Goal: Check status: Check status

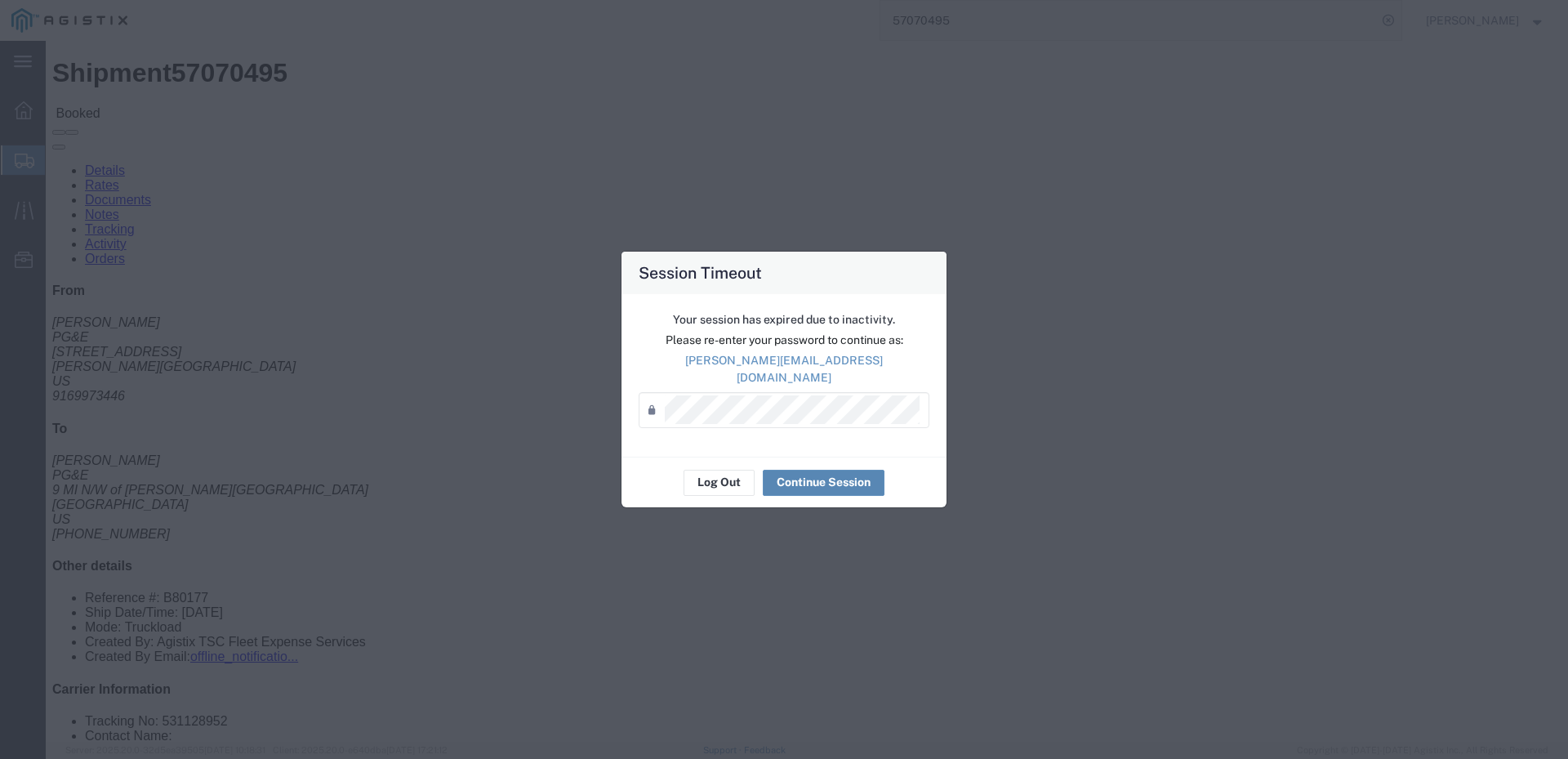
click at [813, 482] on button "Continue Session" at bounding box center [823, 483] width 122 height 26
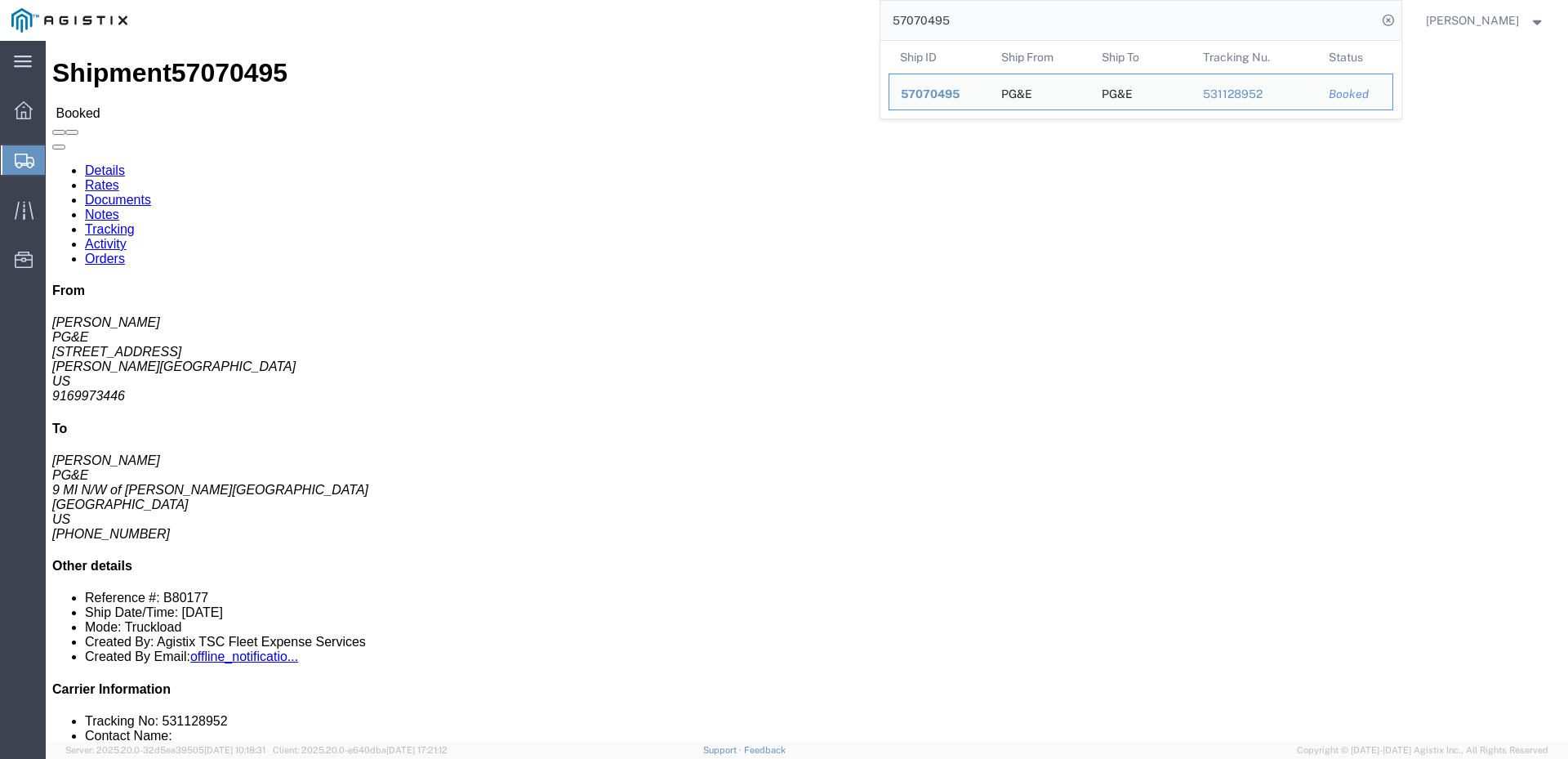
drag, startPoint x: 1018, startPoint y: 15, endPoint x: 952, endPoint y: 28, distance: 67.3
click at [952, 28] on input "57070495" at bounding box center [1128, 20] width 497 height 39
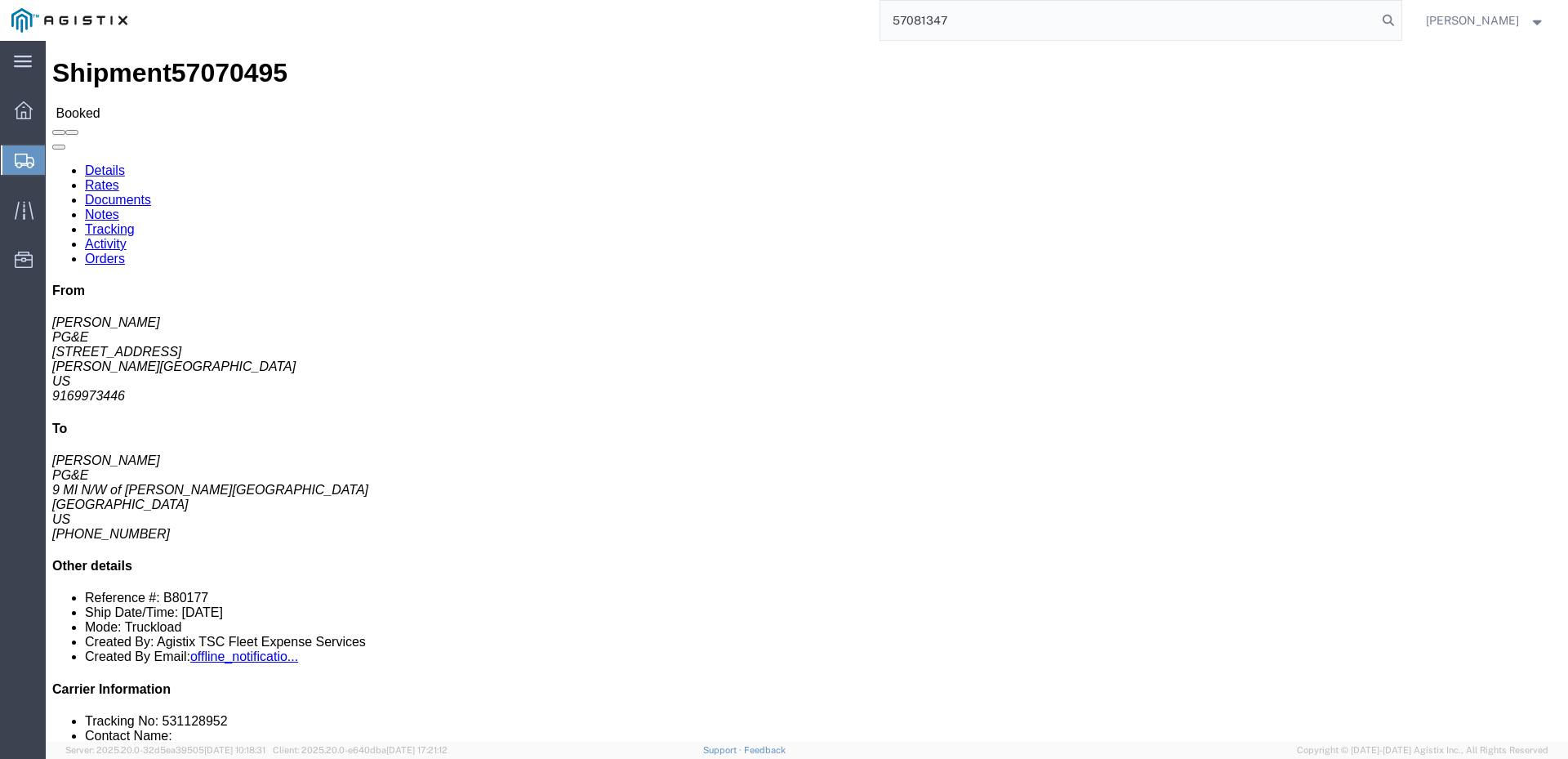
type input "57081347"
click button
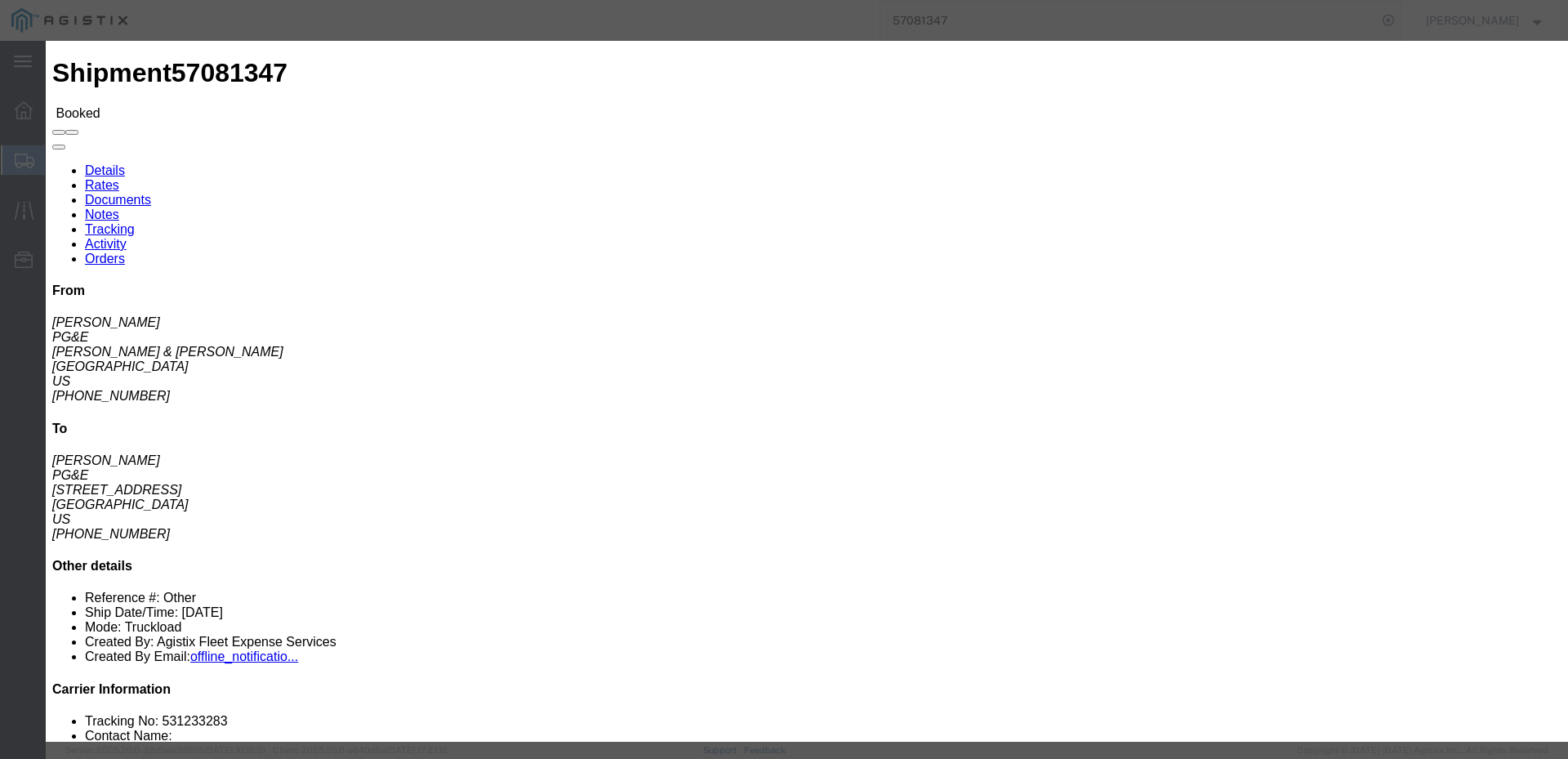
click input "text"
type input "[EMAIL_ADDRESS][DOMAIN_NAME]"
click label "PGE Fleet Bill Of Lading"
click input "PGE Fleet Bill Of Lading"
checkbox input "true"
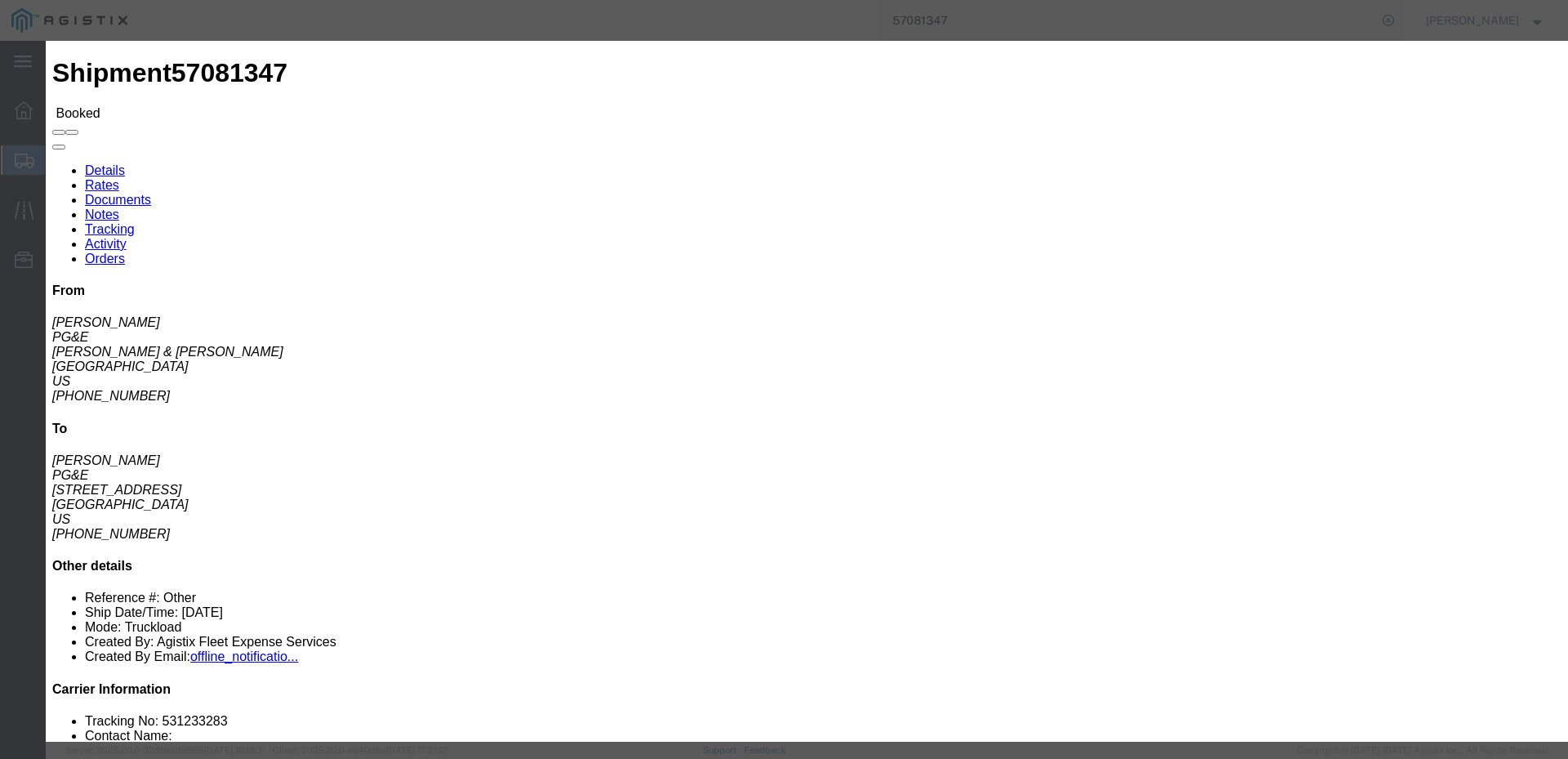
click button "Send"
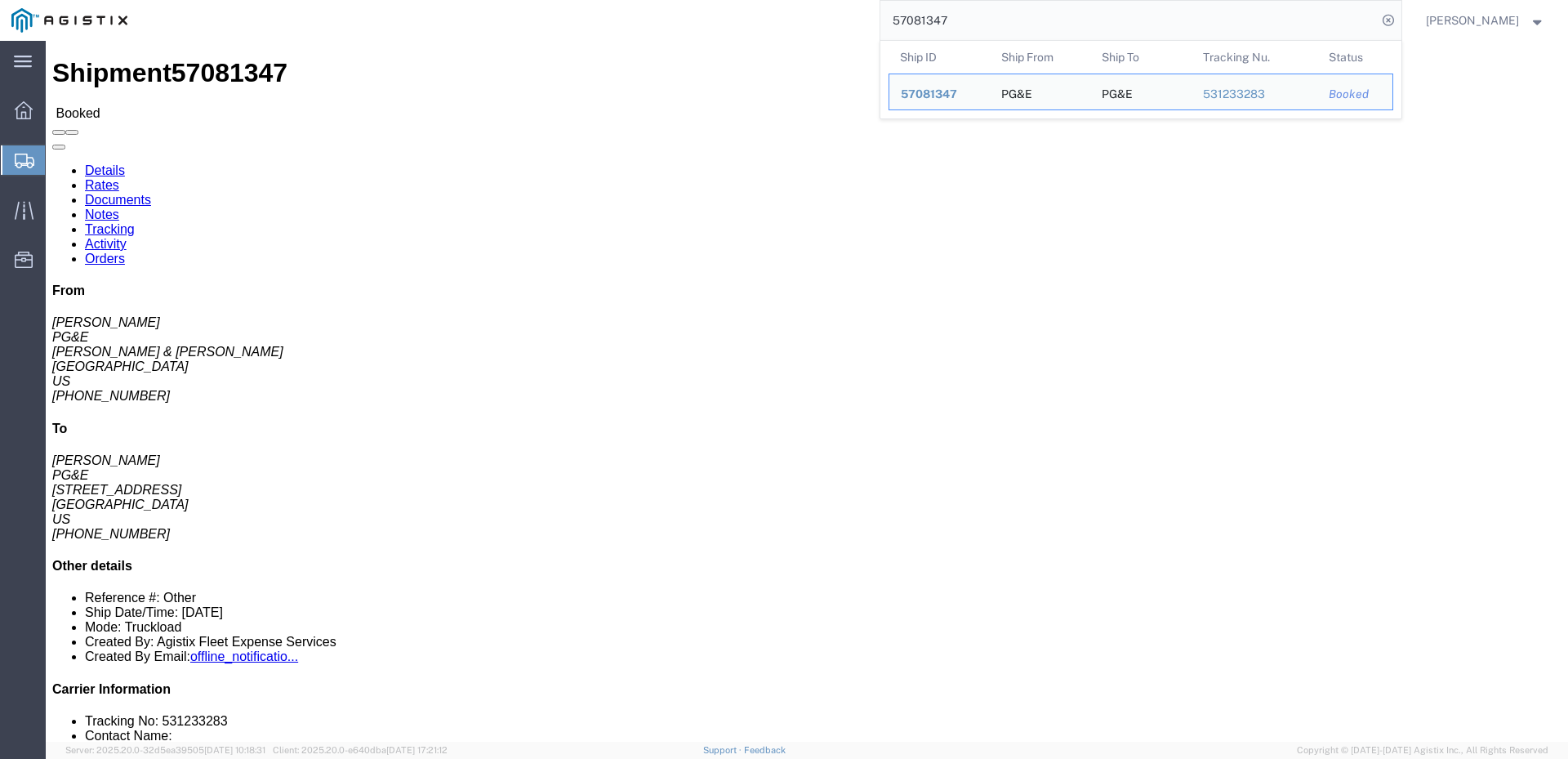
drag, startPoint x: 993, startPoint y: 24, endPoint x: 801, endPoint y: 5, distance: 192.9
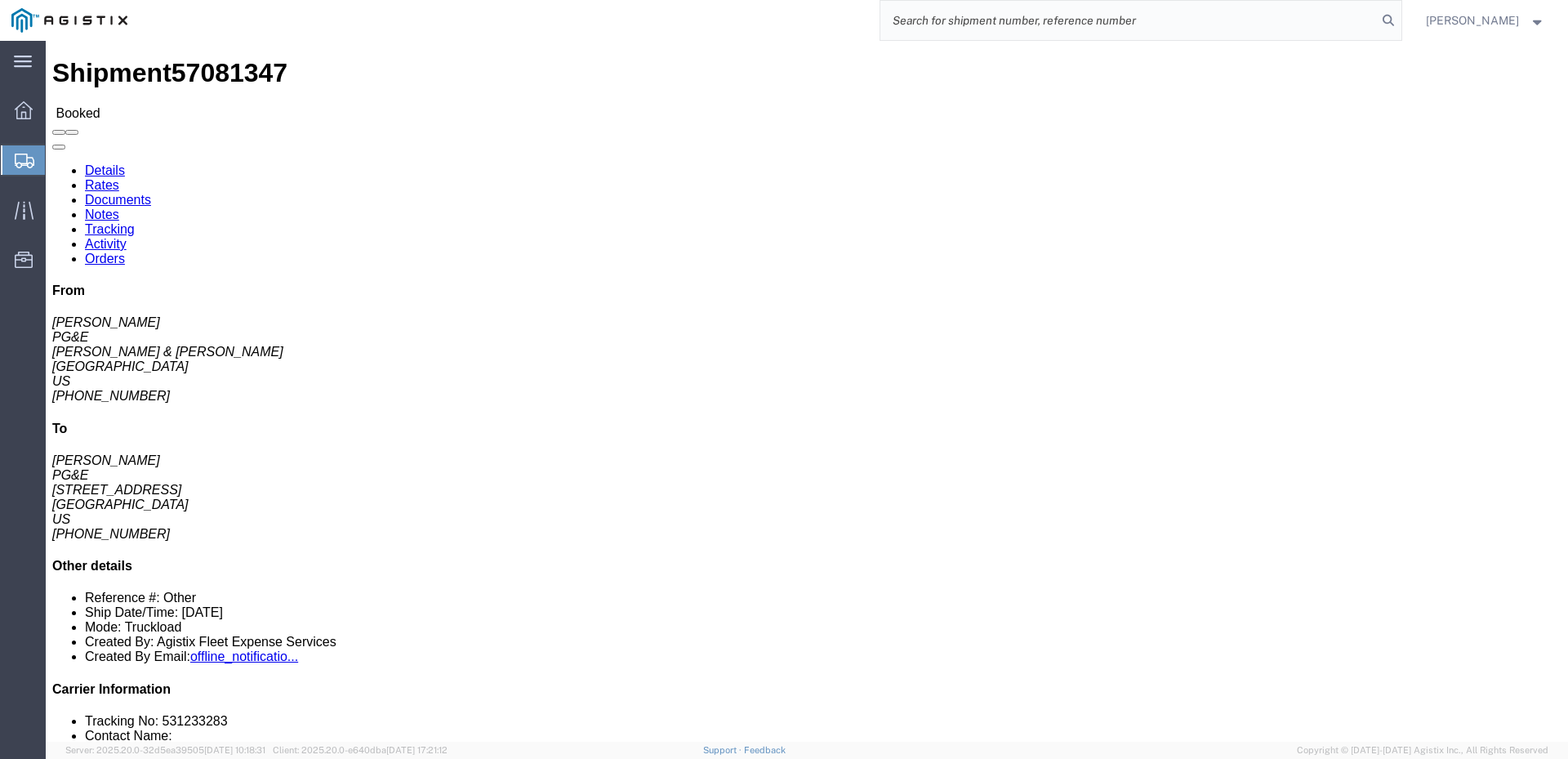
paste input "57009947-Crane"
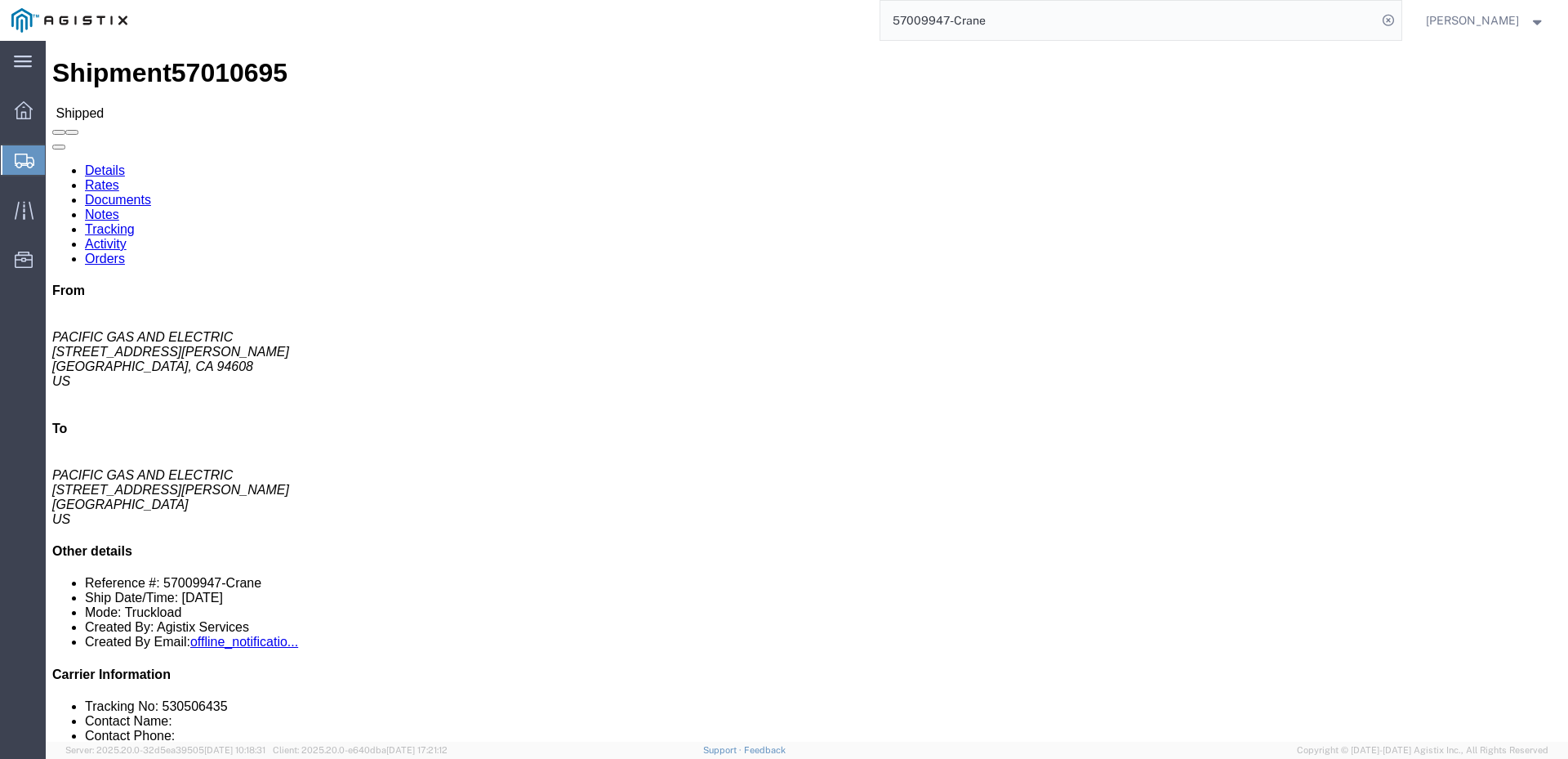
click link "Activity"
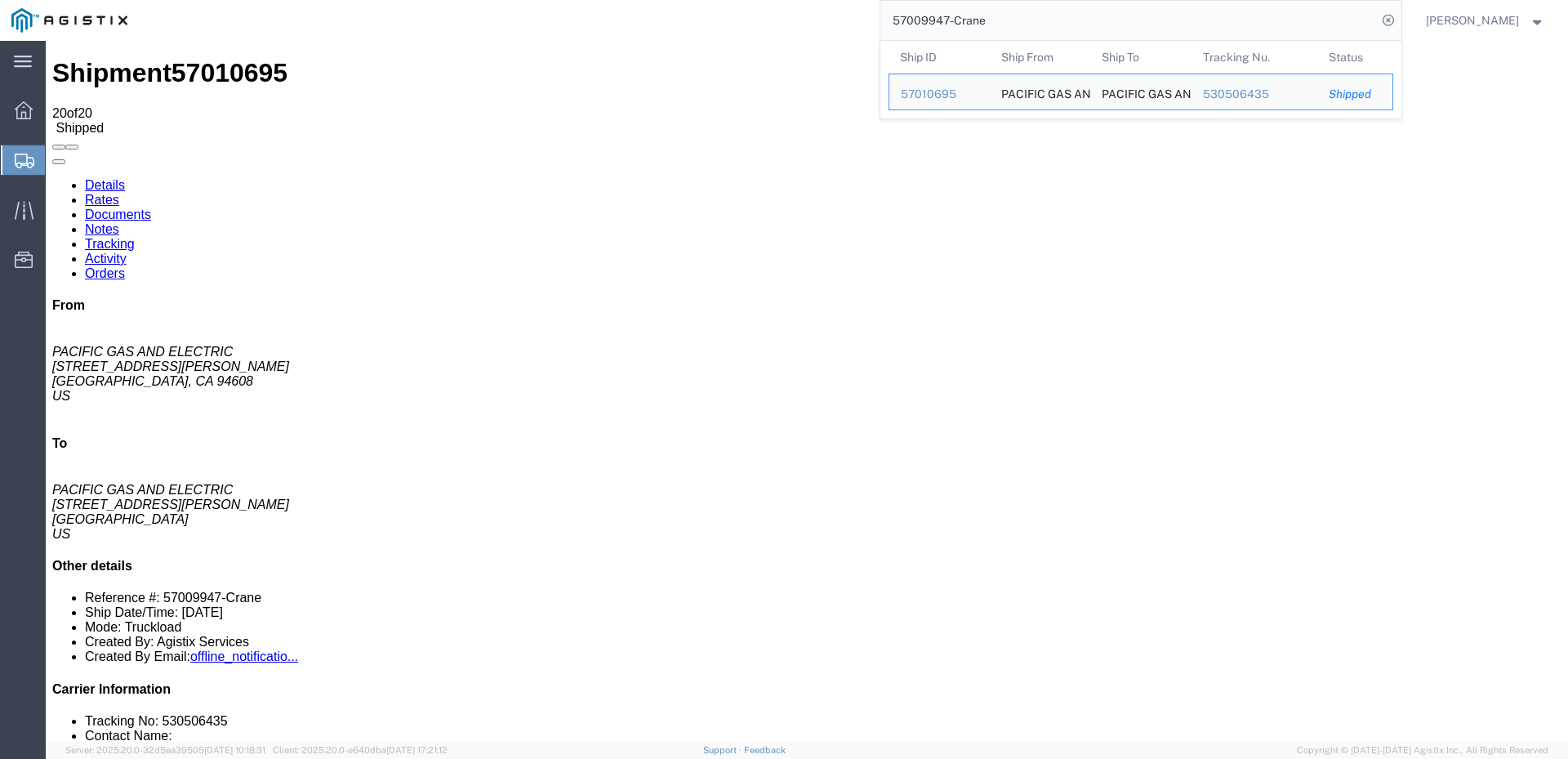
drag, startPoint x: 1088, startPoint y: 66, endPoint x: 779, endPoint y: 75, distance: 309.1
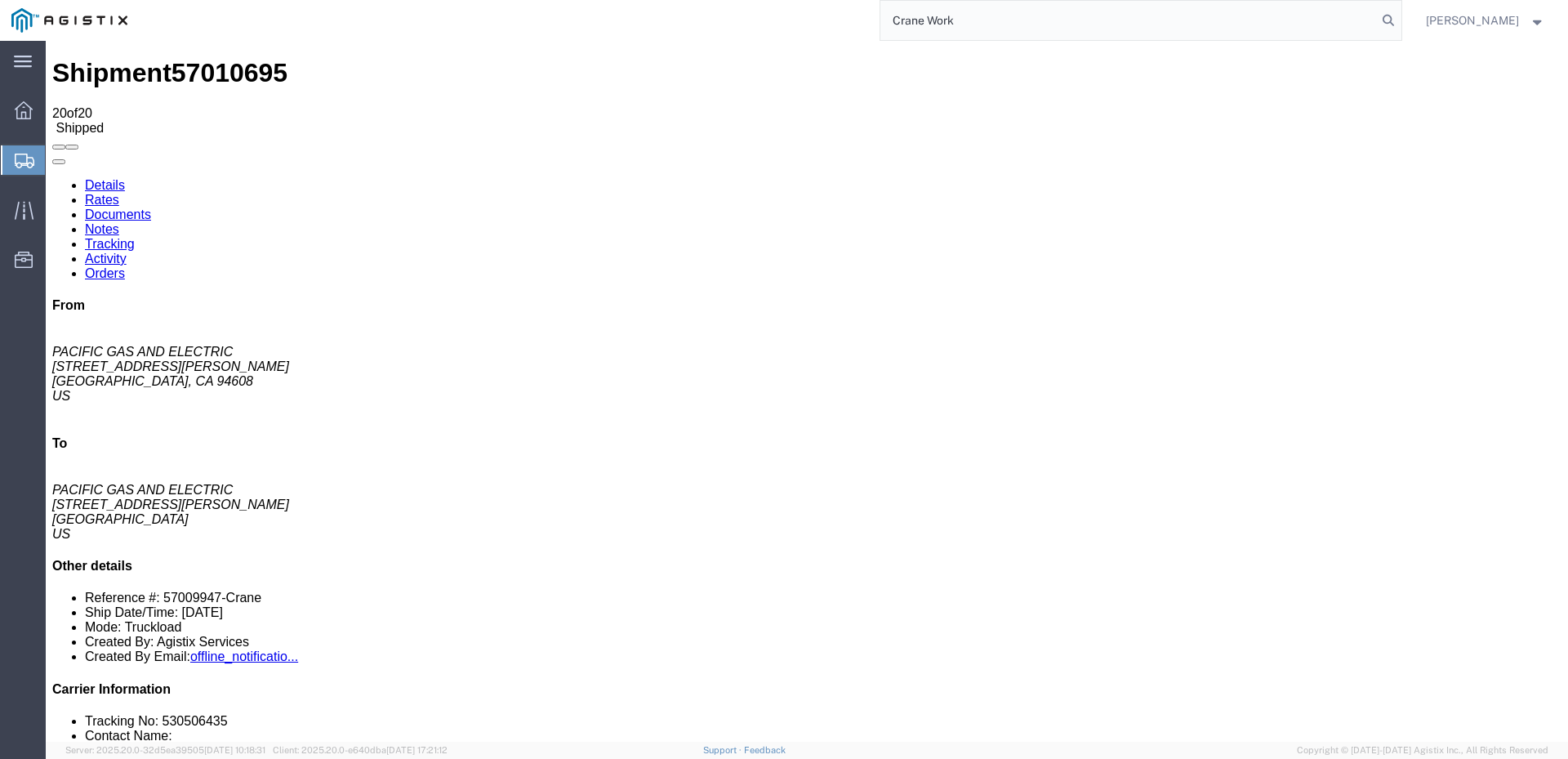
type input "Crane Work"
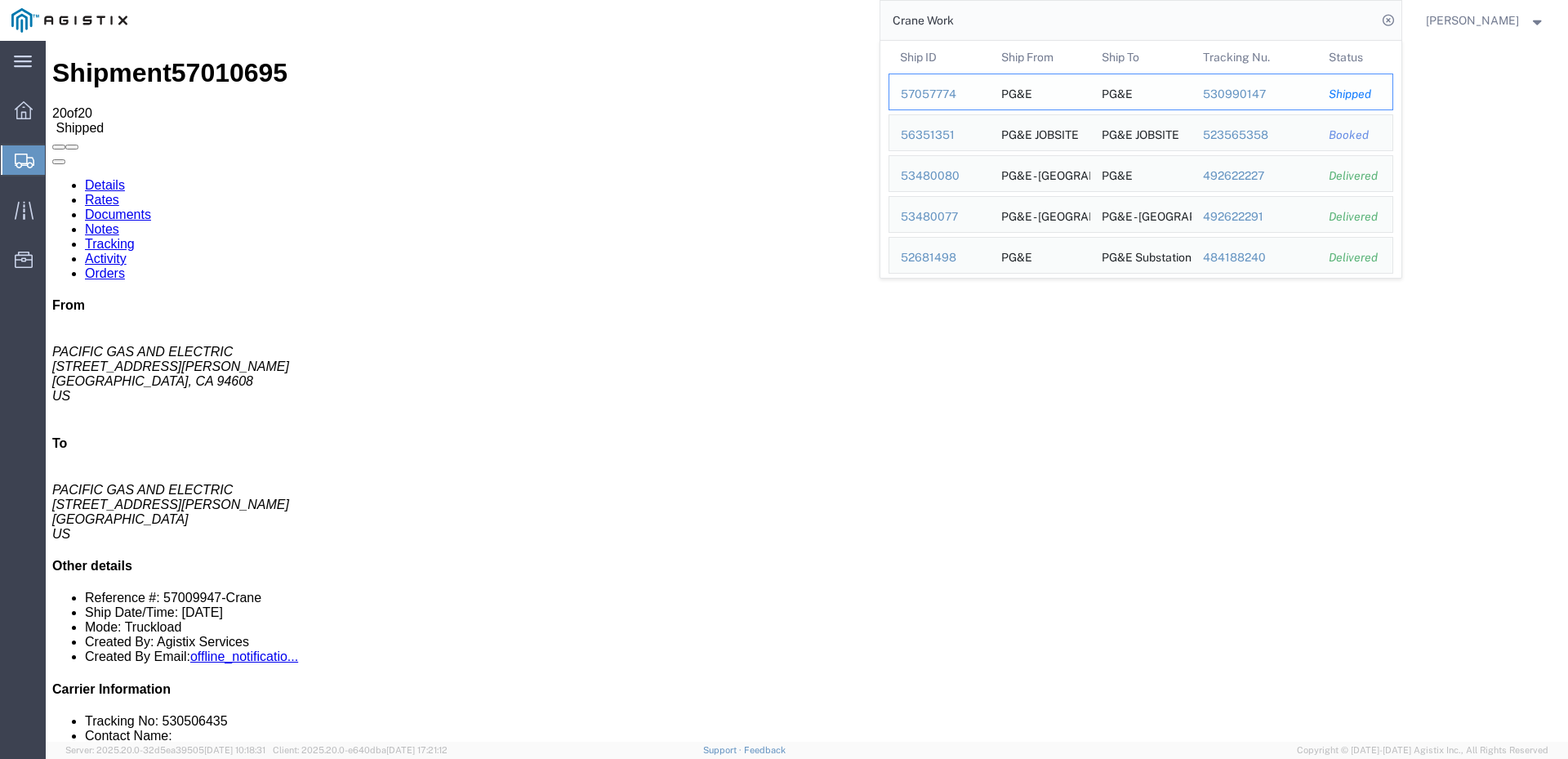
click at [1175, 97] on td "Ship To PG&E" at bounding box center [1141, 92] width 101 height 37
click at [962, 97] on div "57057774" at bounding box center [939, 94] width 78 height 17
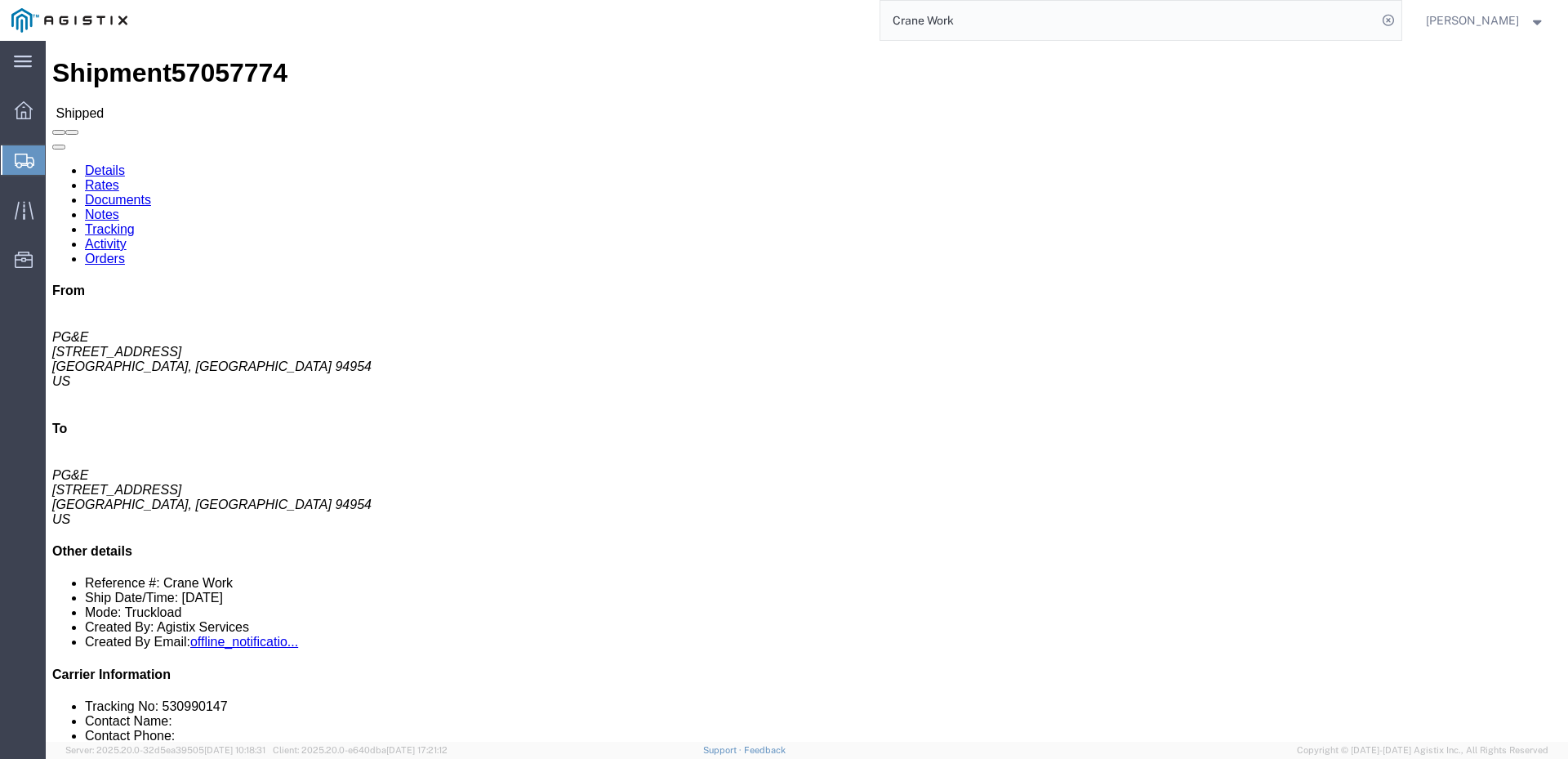
click link "Activity"
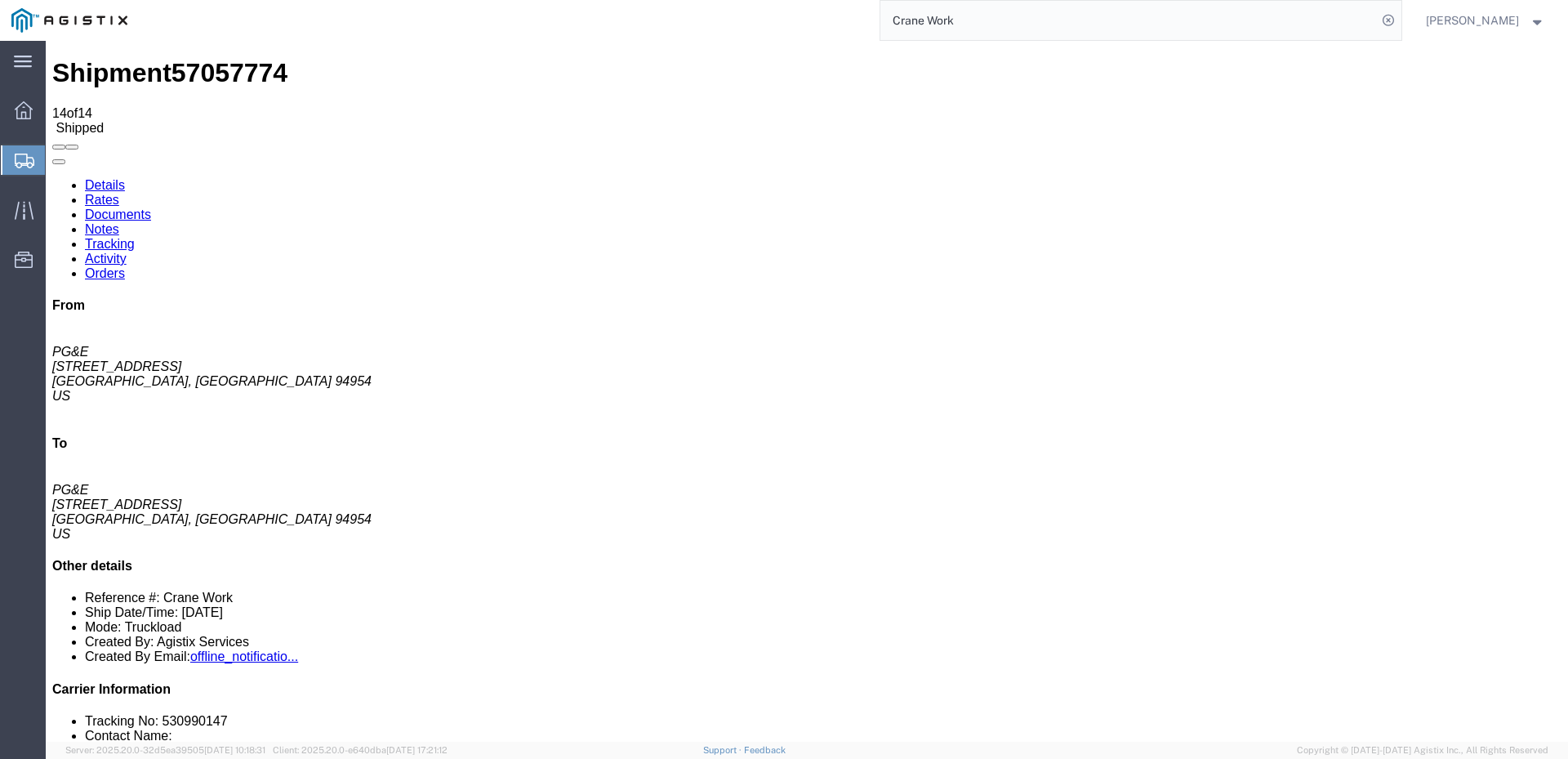
click at [109, 178] on link "Details" at bounding box center [105, 184] width 40 height 14
click span
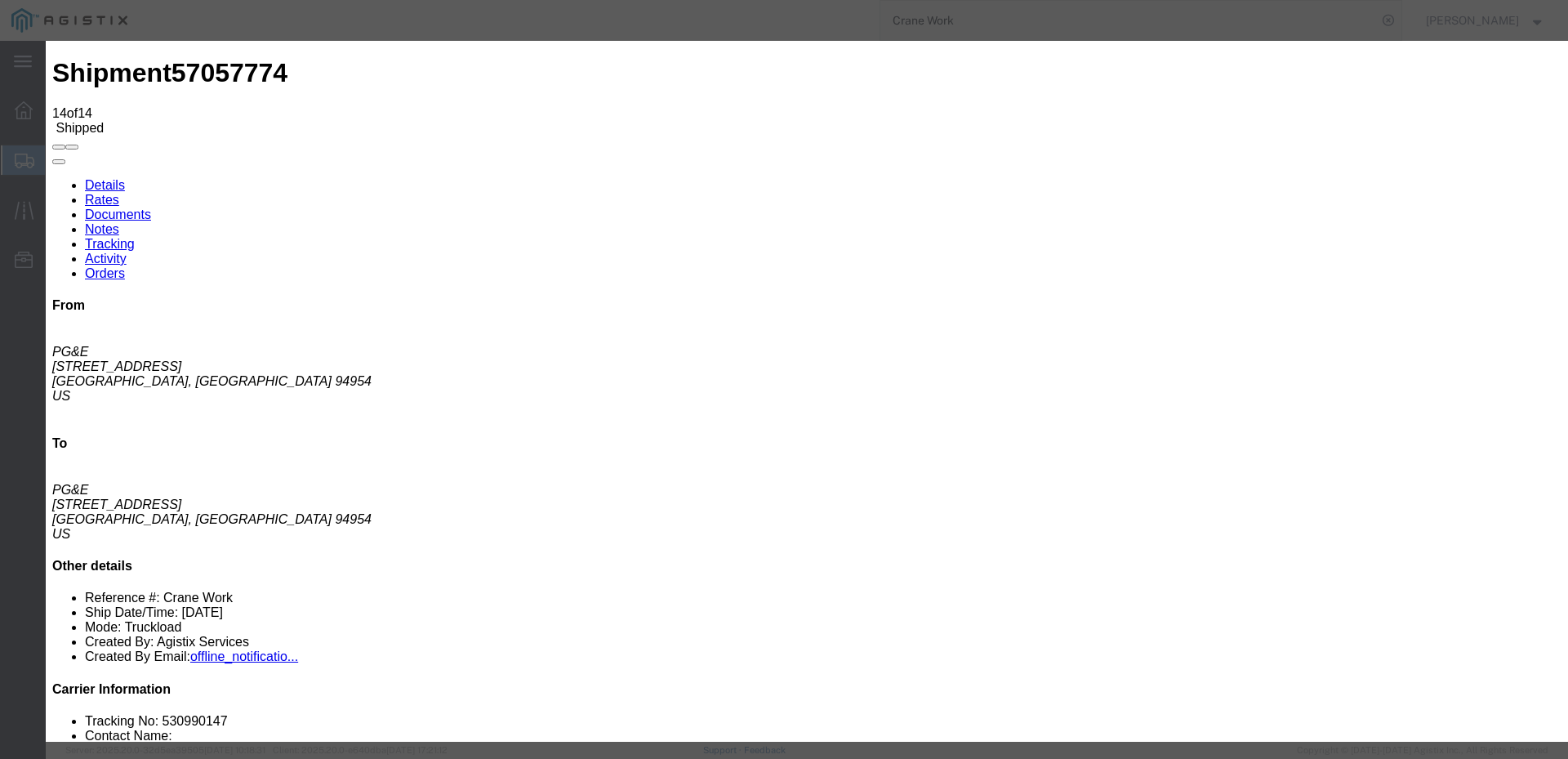
click input "text"
type input "[EMAIL_ADDRESS][DOMAIN_NAME]"
click textarea
click icon "button"
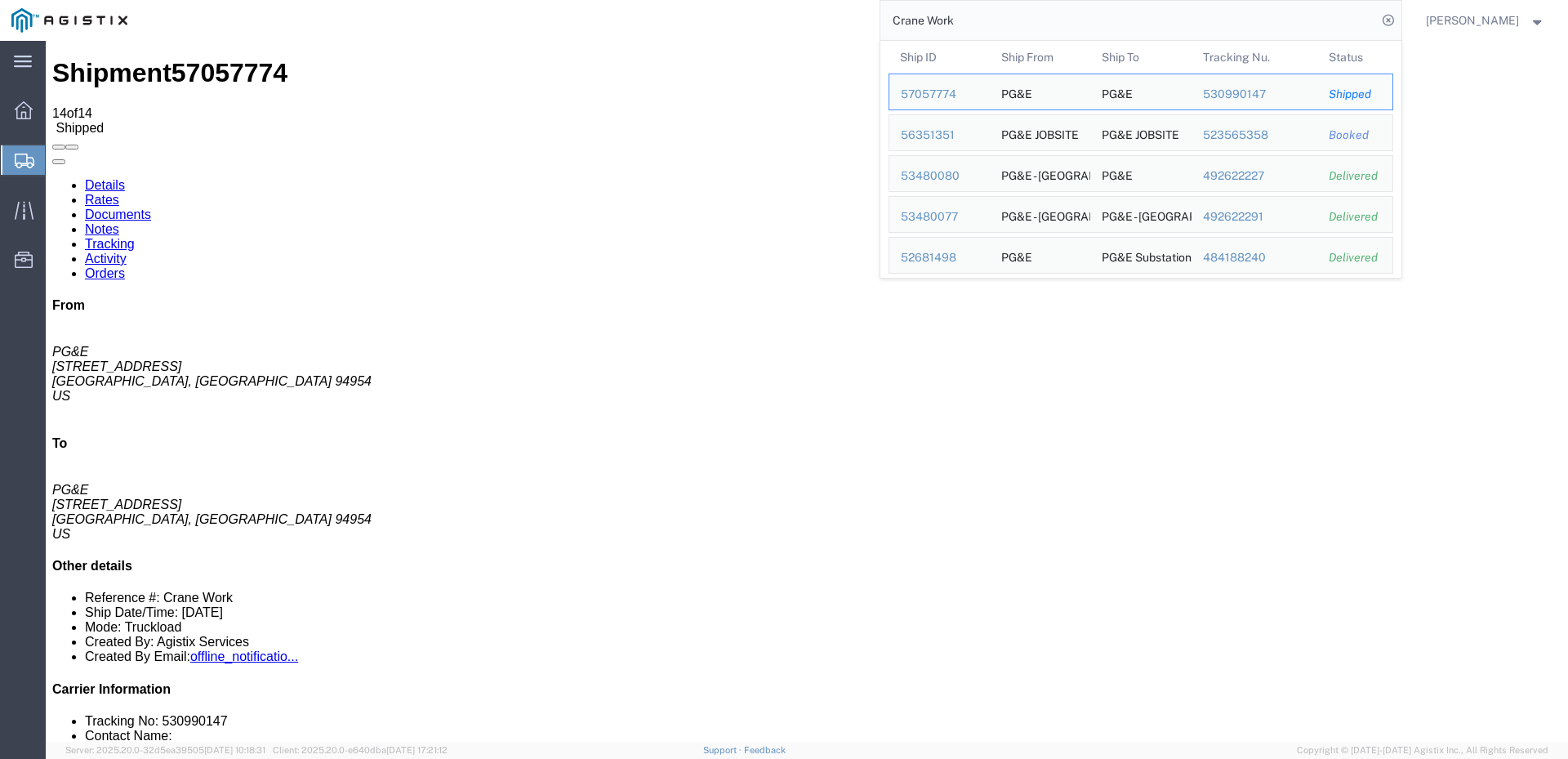
drag, startPoint x: 1011, startPoint y: 30, endPoint x: 764, endPoint y: 25, distance: 247.1
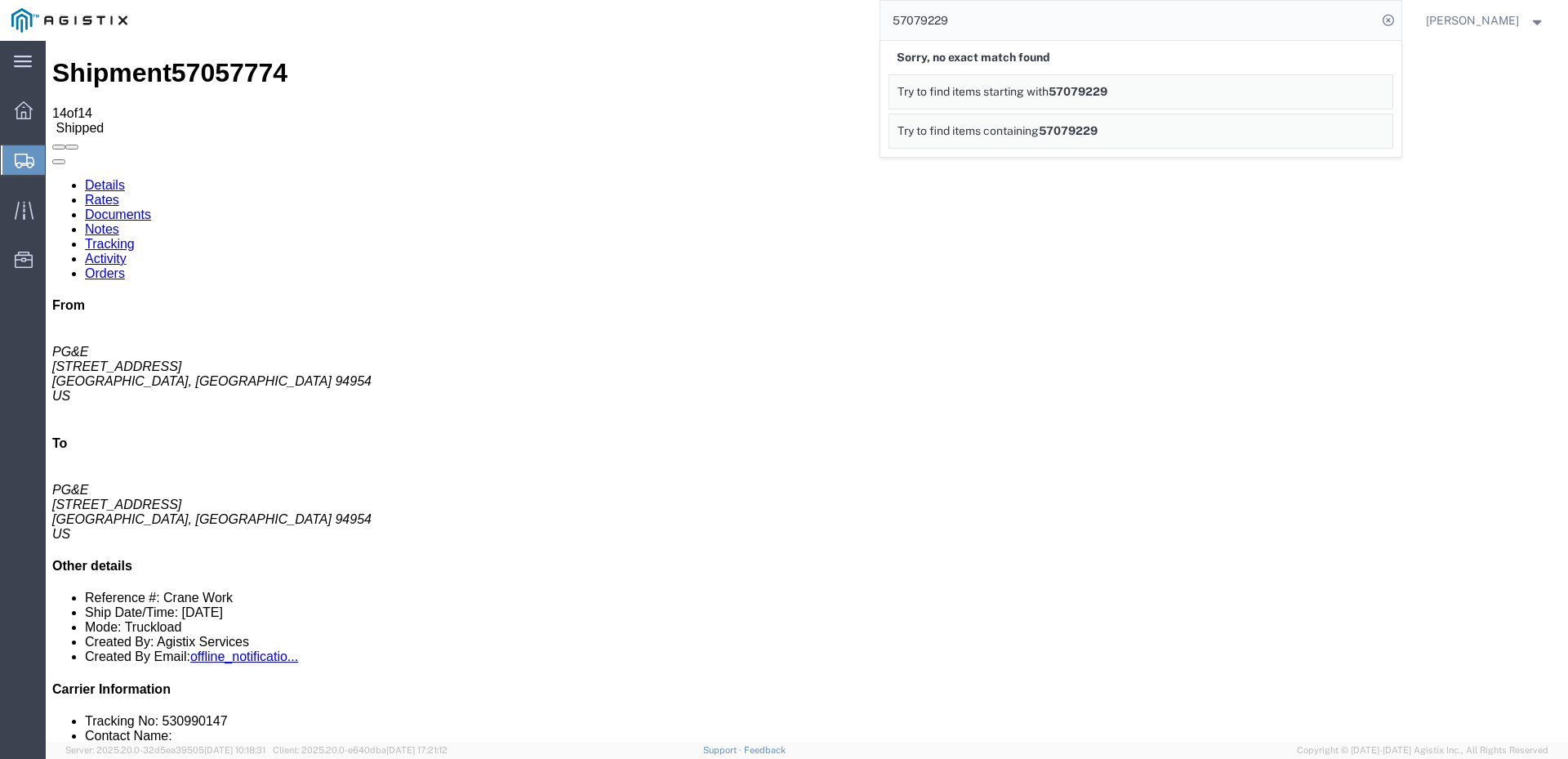
click at [972, 25] on input "57079229" at bounding box center [1128, 20] width 497 height 39
type input "57079829"
